Goal: Task Accomplishment & Management: Complete application form

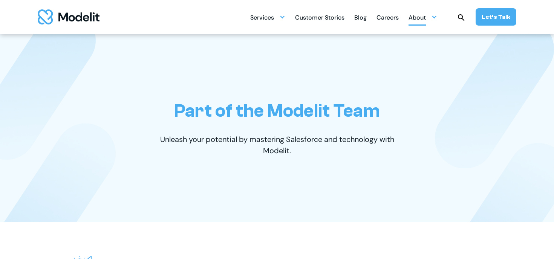
click at [426, 16] on div "About" at bounding box center [417, 18] width 17 height 15
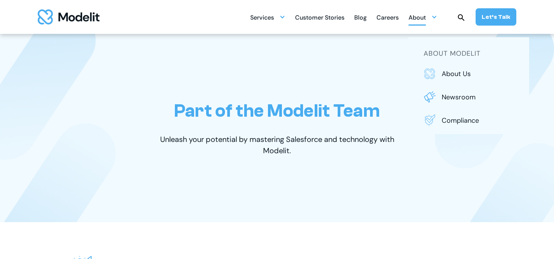
click at [383, 11] on div "Careers" at bounding box center [388, 18] width 22 height 15
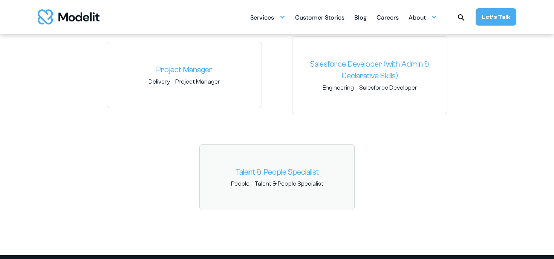
scroll to position [1178, 0]
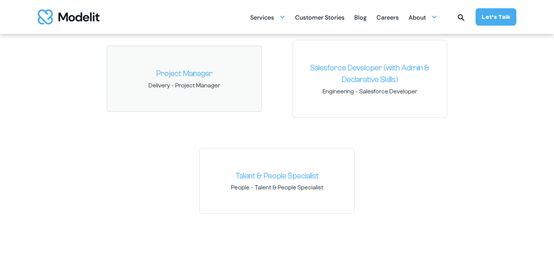
click at [161, 76] on link "Project Manager" at bounding box center [184, 74] width 142 height 12
